Goal: Task Accomplishment & Management: Manage account settings

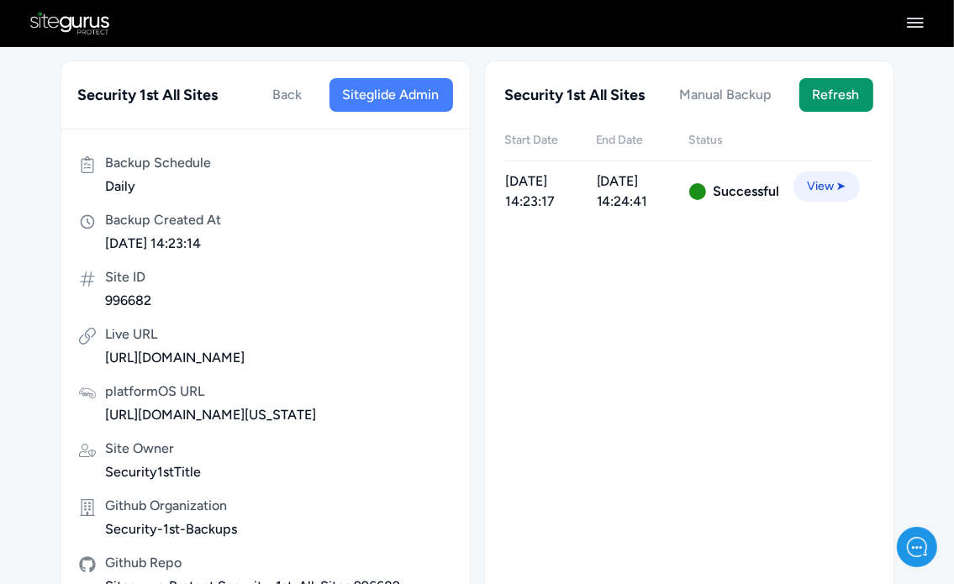
click at [908, 21] on icon at bounding box center [915, 23] width 17 height 10
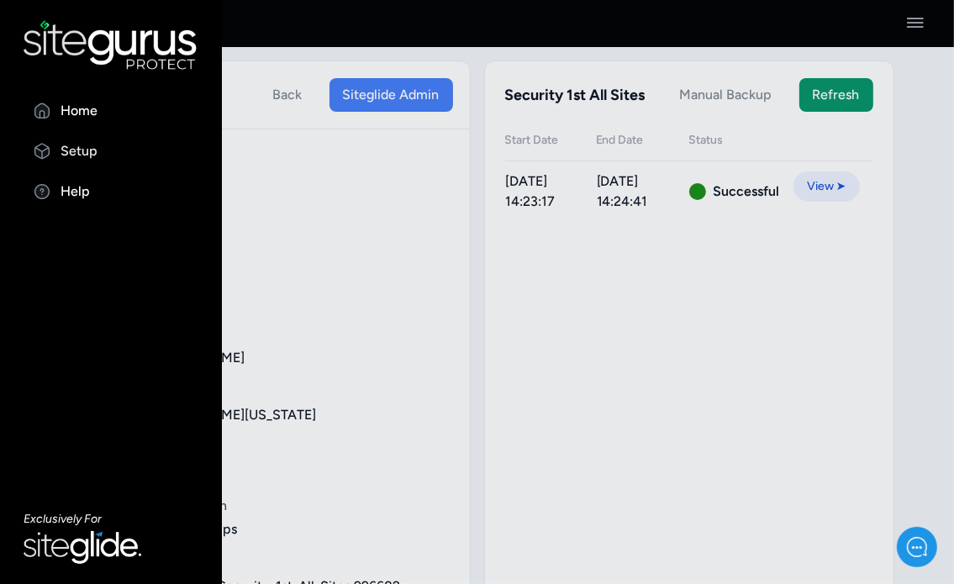
click at [91, 150] on p "Setup" at bounding box center [79, 151] width 37 height 20
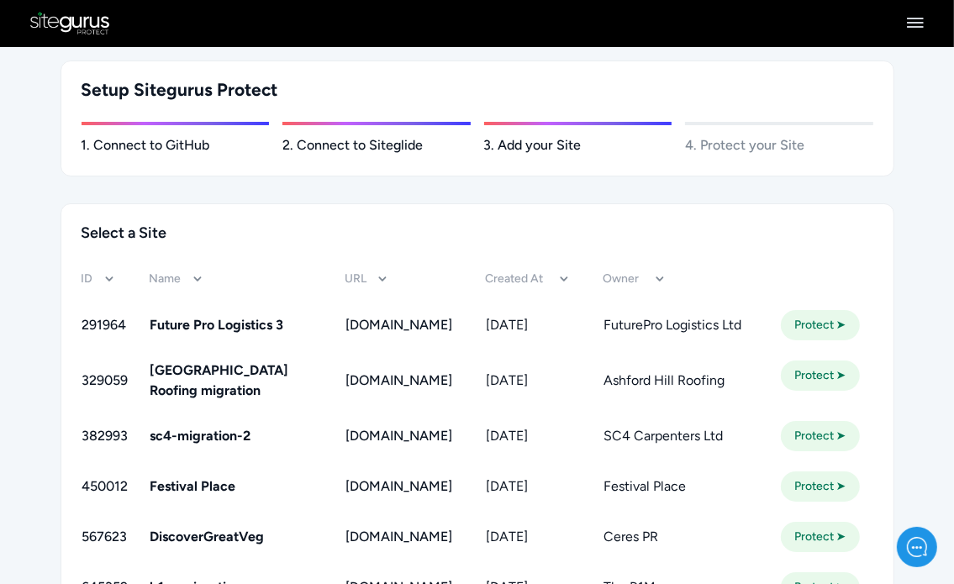
click at [915, 18] on icon at bounding box center [915, 23] width 17 height 10
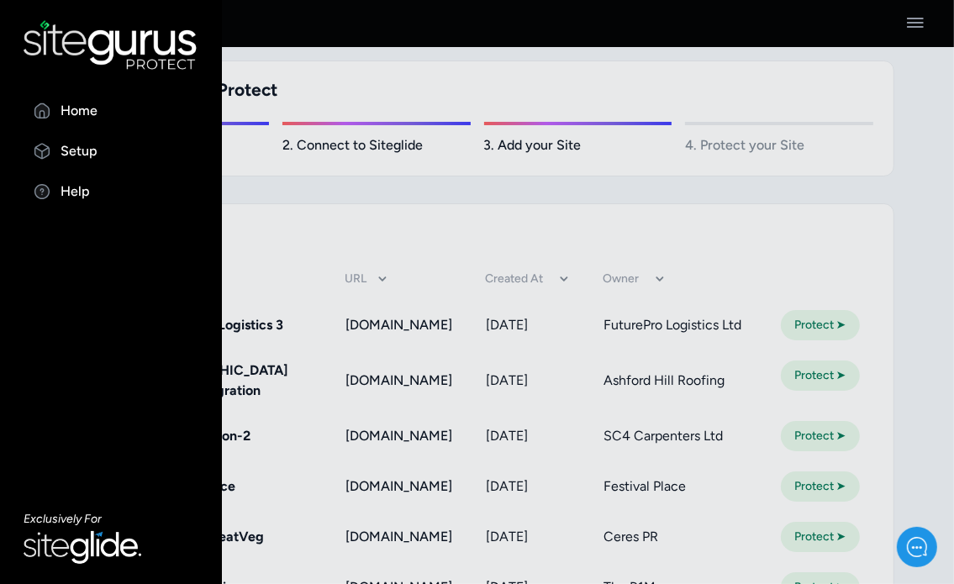
click at [444, 259] on div at bounding box center [477, 292] width 954 height 584
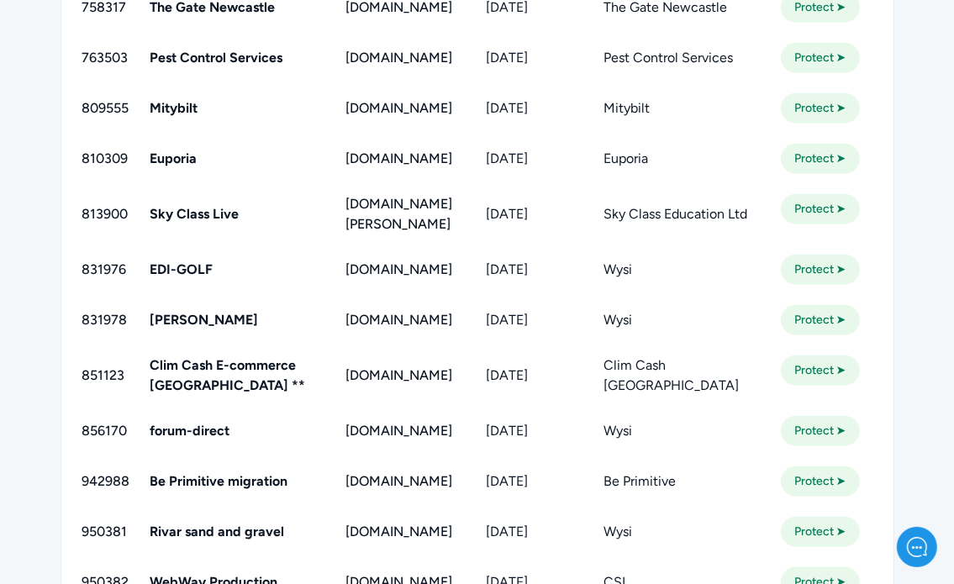
scroll to position [1233, 0]
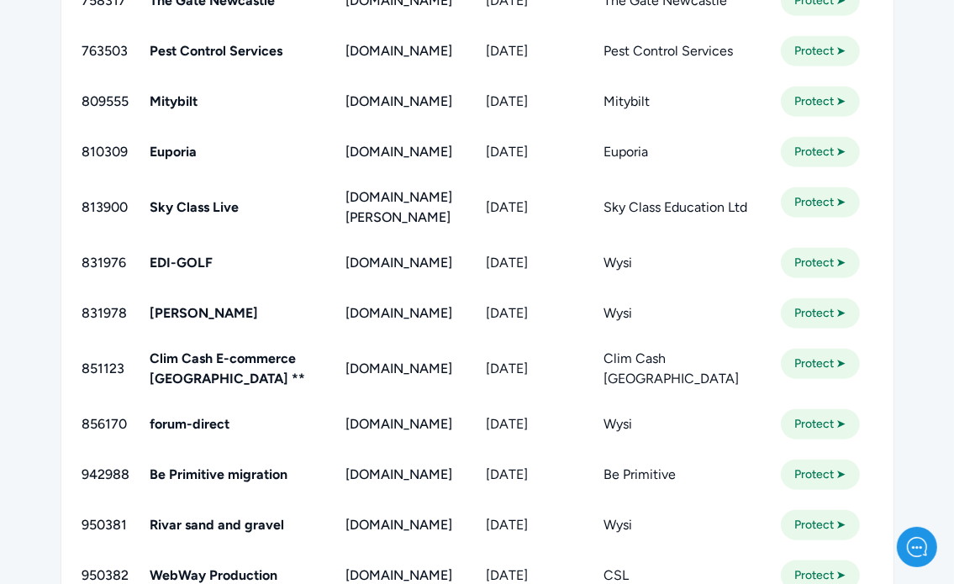
click at [829, 218] on link "Protect ➤" at bounding box center [820, 202] width 79 height 30
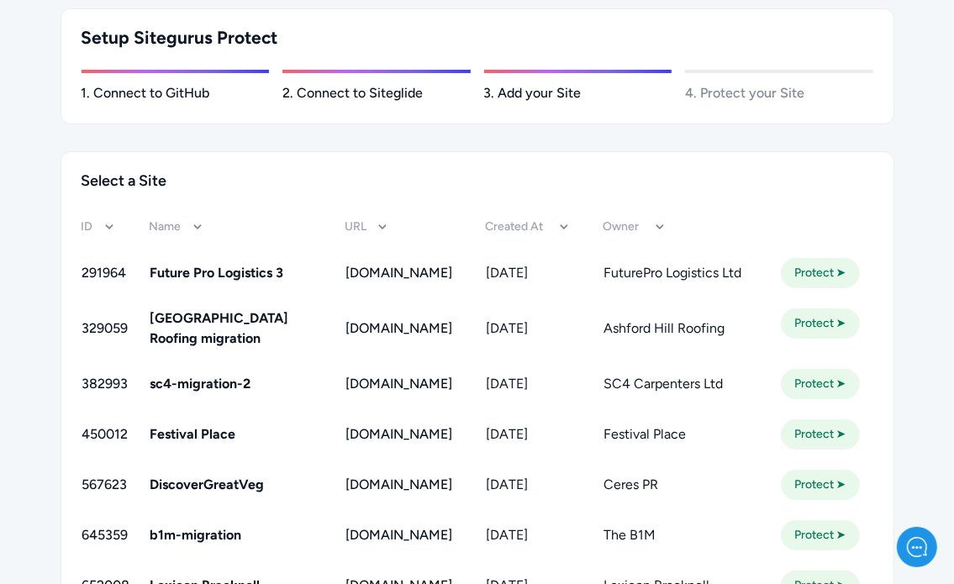
scroll to position [0, 0]
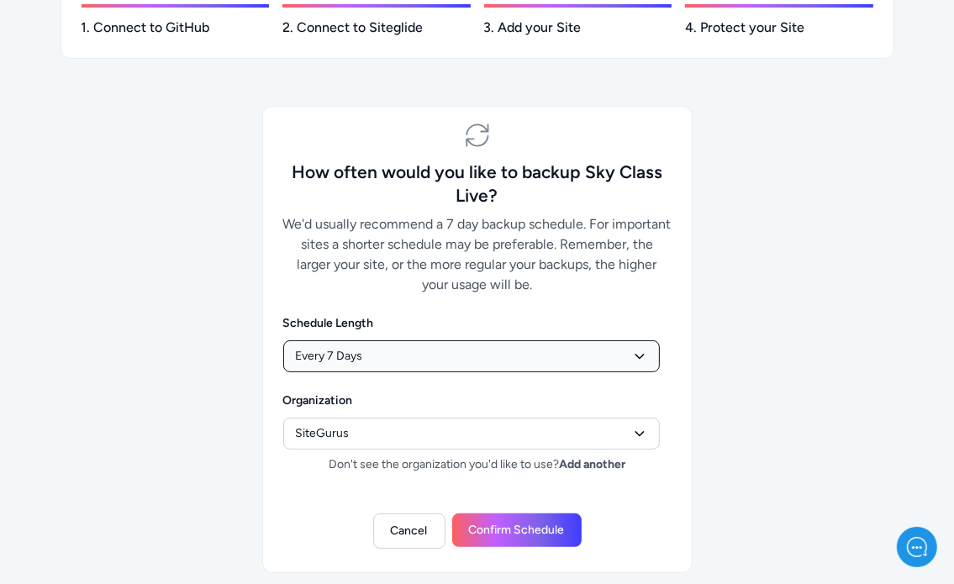
click at [403, 342] on select "Daily Every 2 Days Every 7 Days Fortnightly Monthly" at bounding box center [471, 356] width 377 height 32
select select "daily"
click at [283, 340] on select "Daily Every 2 Days Every 7 Days Fortnightly Monthly" at bounding box center [471, 356] width 377 height 32
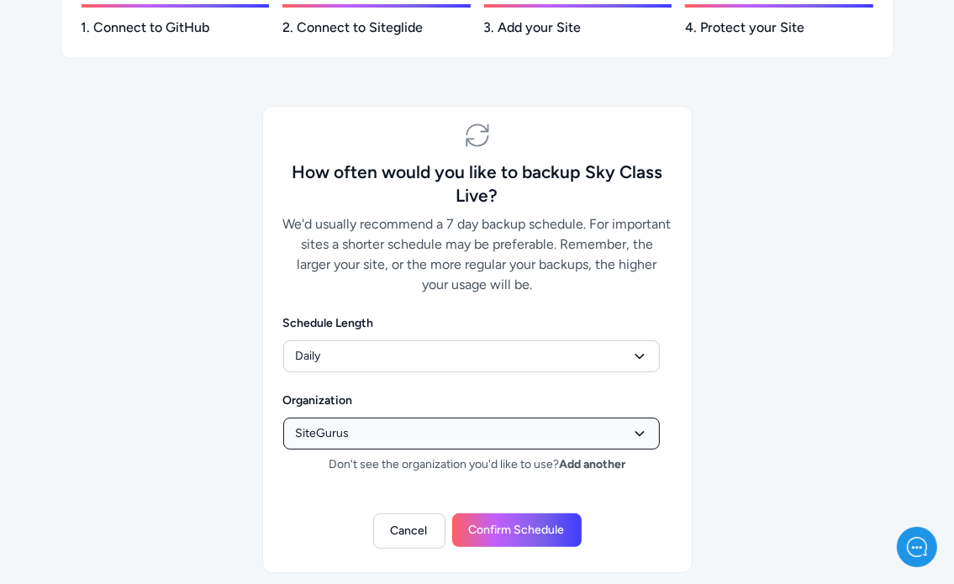
click at [383, 441] on select "SiteGurus wysiuk Security-1st-Backups" at bounding box center [471, 434] width 377 height 32
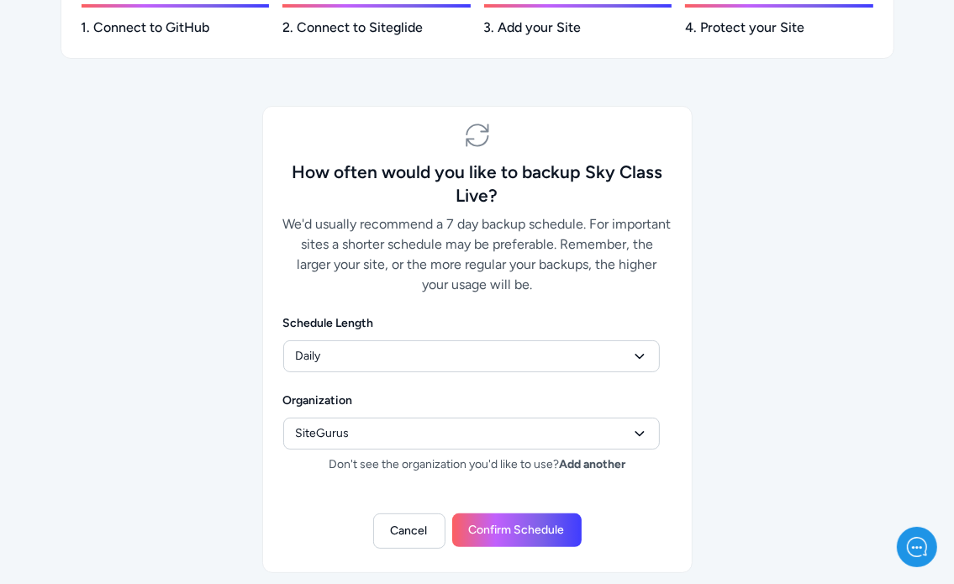
click at [847, 215] on div "How often would you like to backup Sky Class Live? We'd usually recommend a 7 d…" at bounding box center [477, 339] width 861 height 467
